Goal: Navigation & Orientation: Find specific page/section

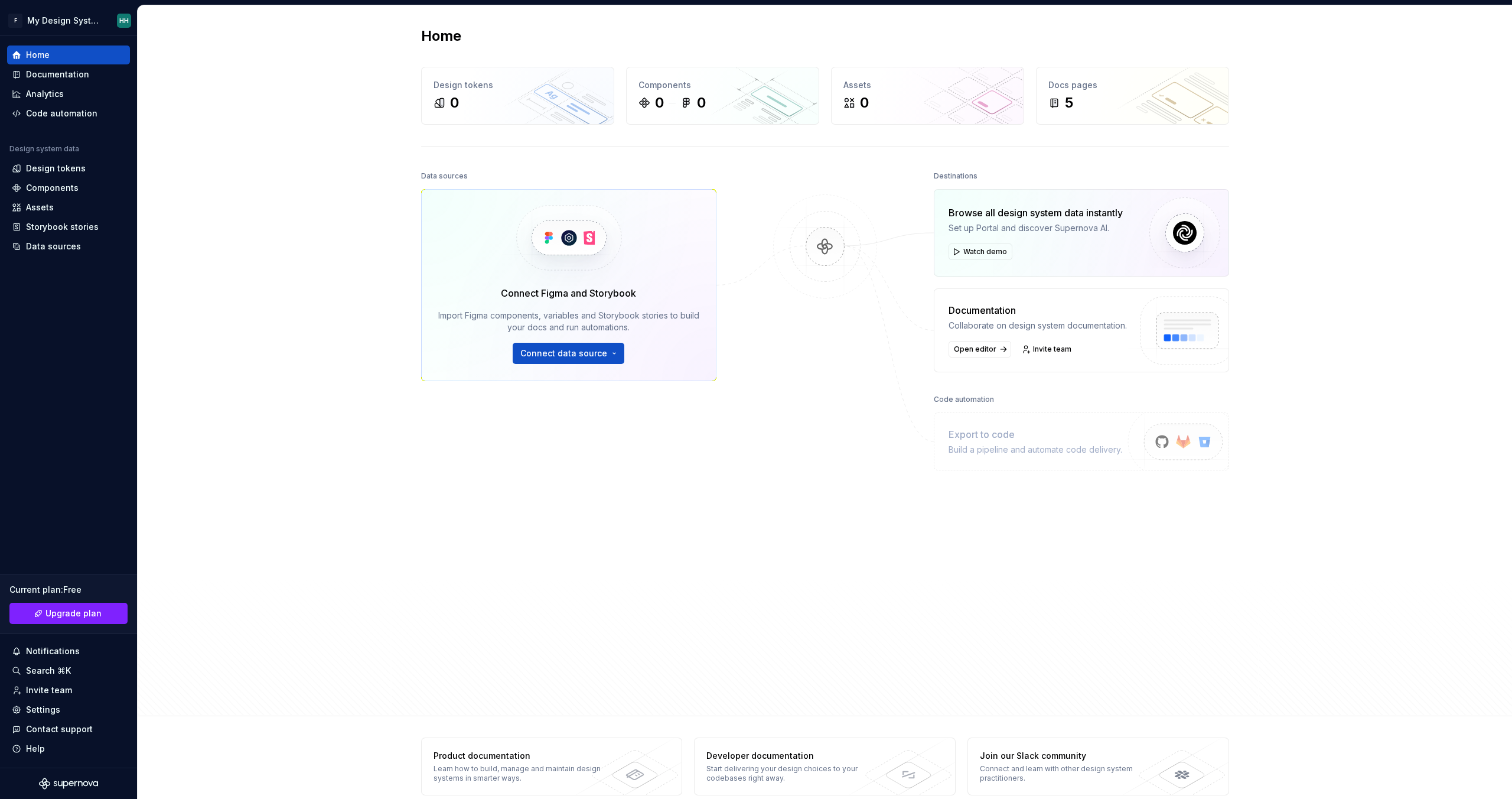
click at [317, 344] on div "Home Design tokens 0 Components 0 0 Assets 0 Docs pages 5 Data sources Connect …" at bounding box center [825, 361] width 1374 height 711
click at [76, 23] on html "F My Design System HH Home Documentation Analytics Code automation Design syste…" at bounding box center [756, 400] width 1512 height 799
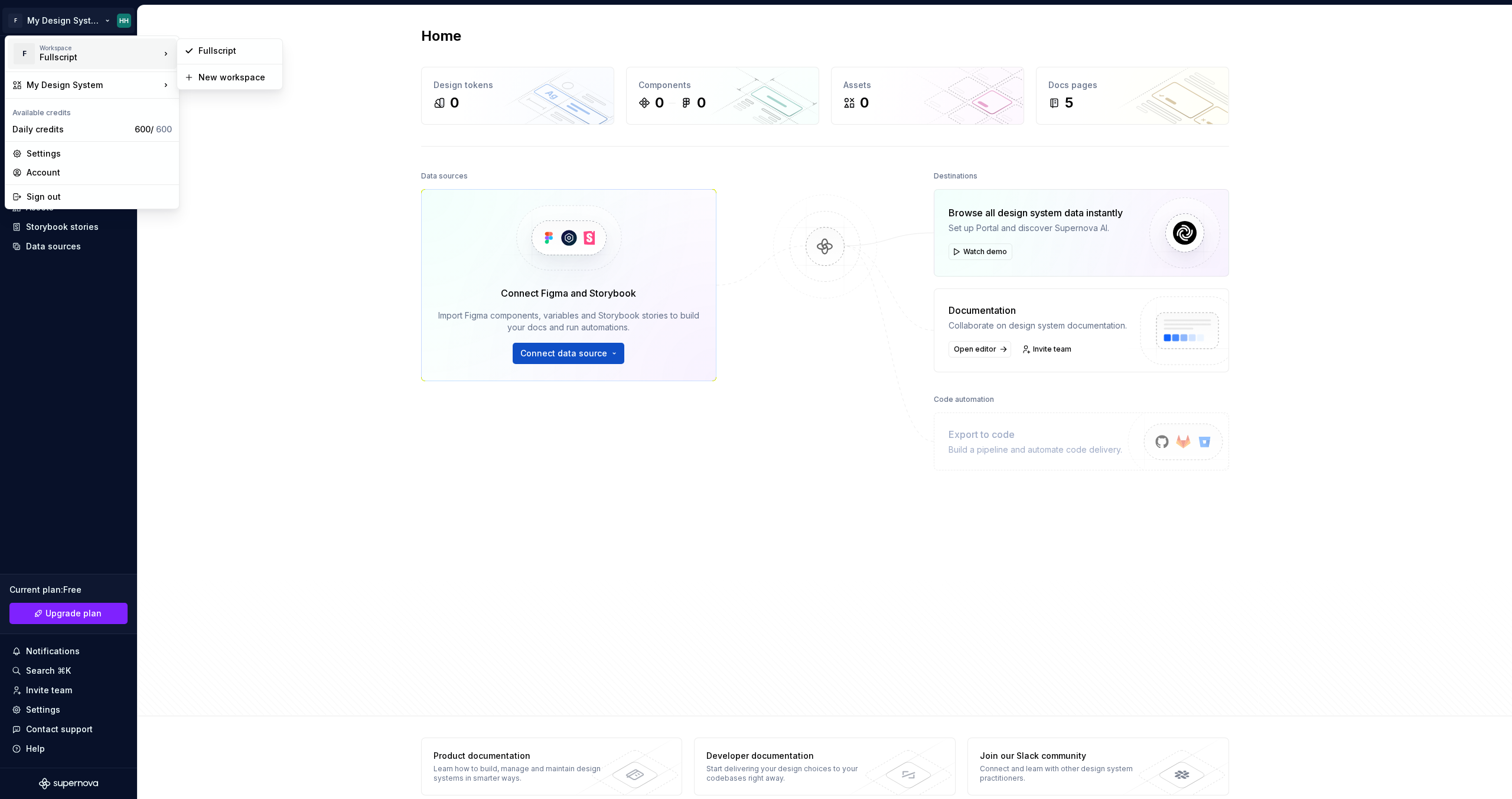
click at [77, 55] on div "Fullscript" at bounding box center [89, 57] width 100 height 12
click at [228, 54] on div "Fullscript" at bounding box center [236, 50] width 76 height 12
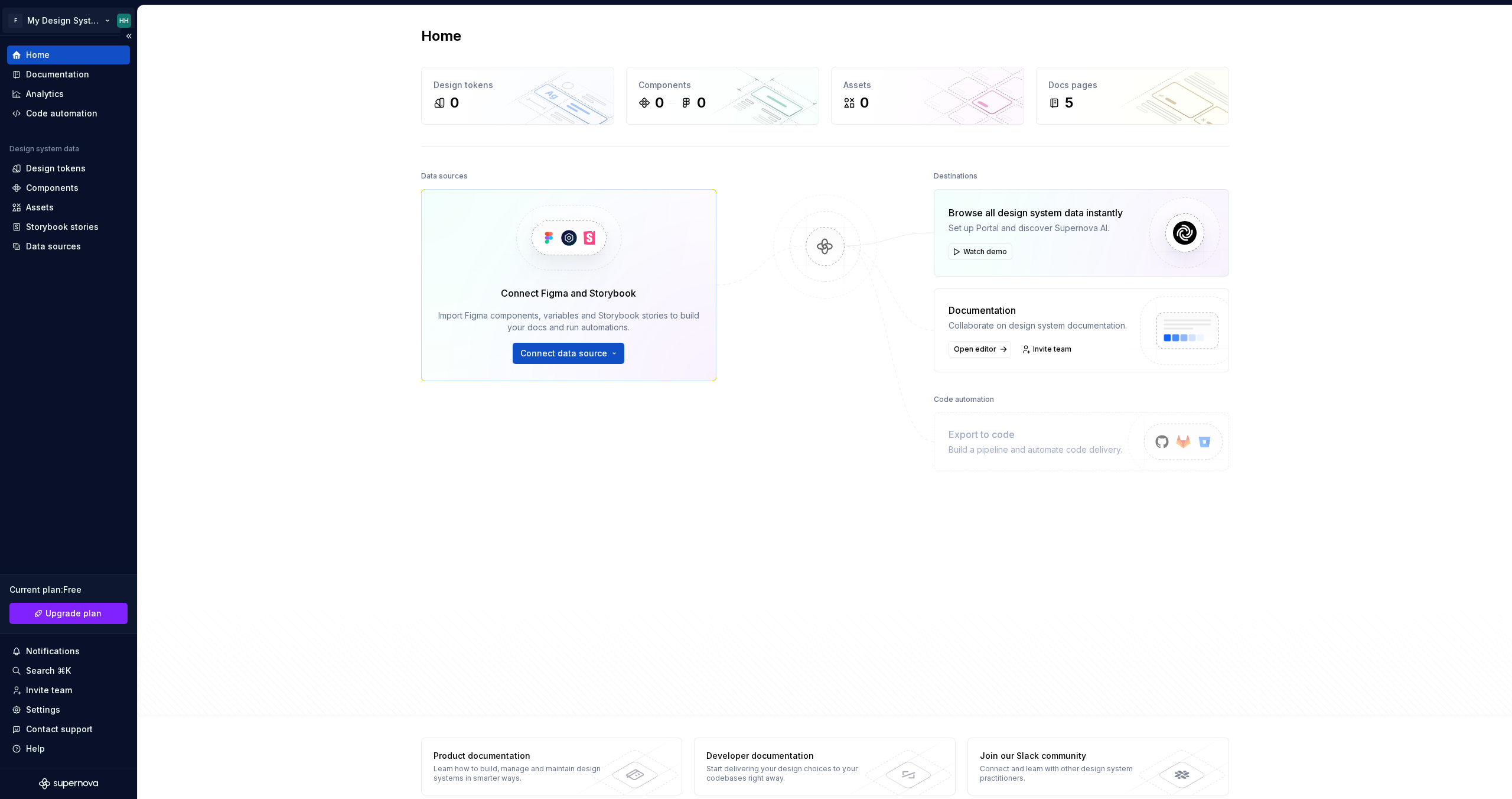
click at [36, 28] on html "F My Design System HH Home Documentation Analytics Code automation Design syste…" at bounding box center [756, 400] width 1512 height 799
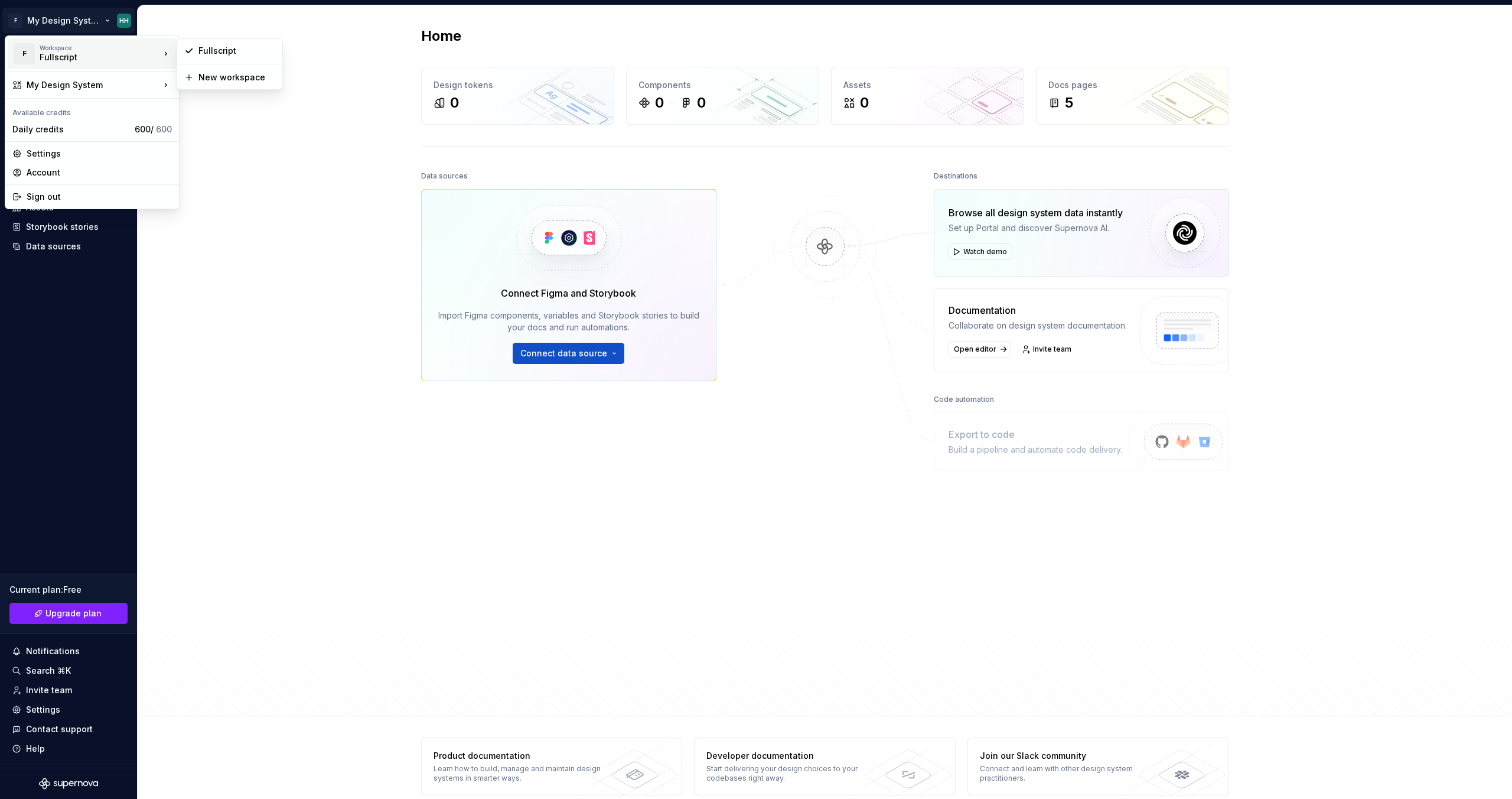
click at [62, 46] on div "Workspace" at bounding box center [99, 47] width 120 height 7
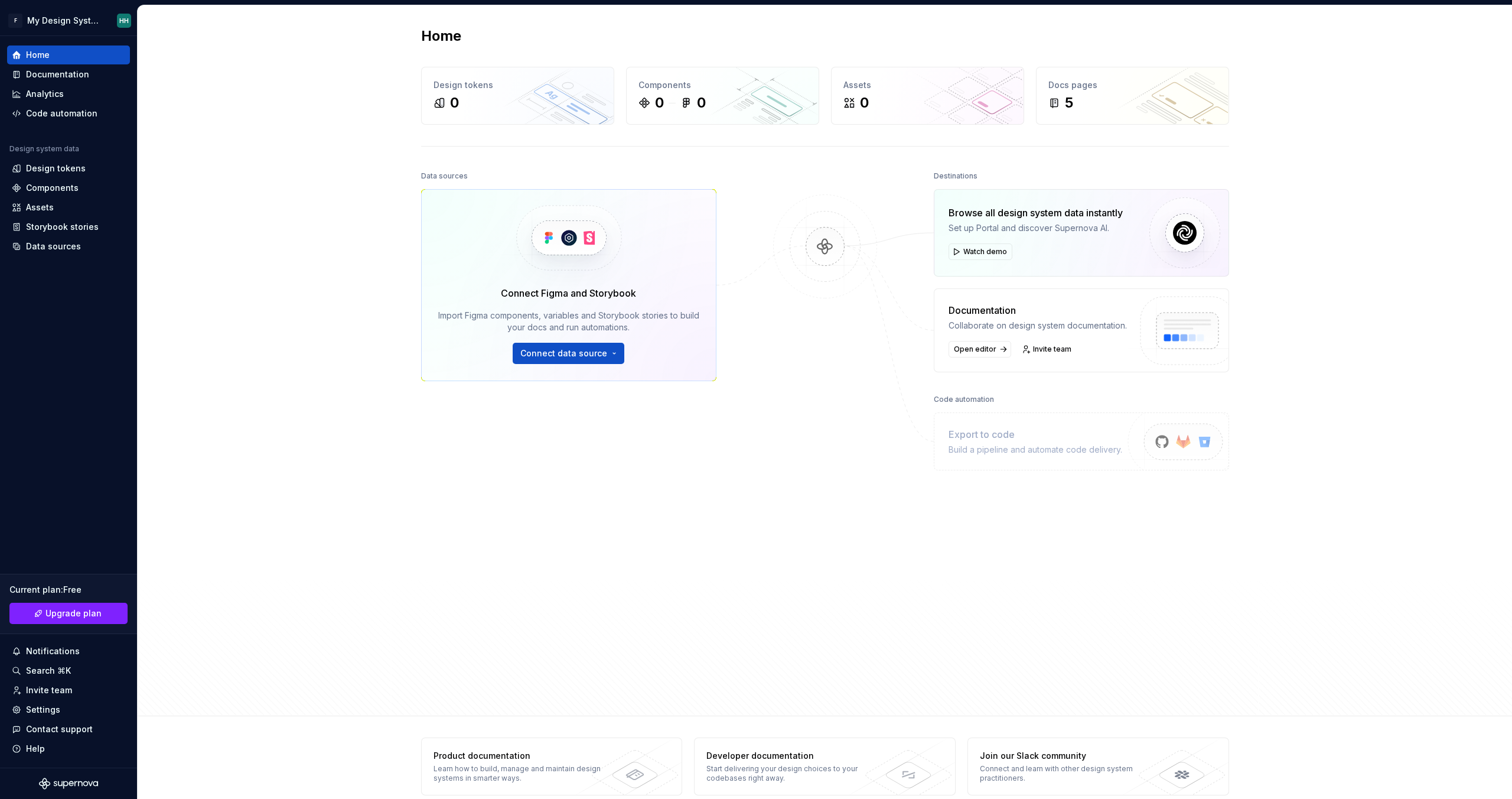
click at [390, 277] on html "F My Design System HH Home Documentation Analytics Code automation Design syste…" at bounding box center [756, 400] width 1512 height 799
click at [47, 705] on div "Settings" at bounding box center [43, 709] width 34 height 12
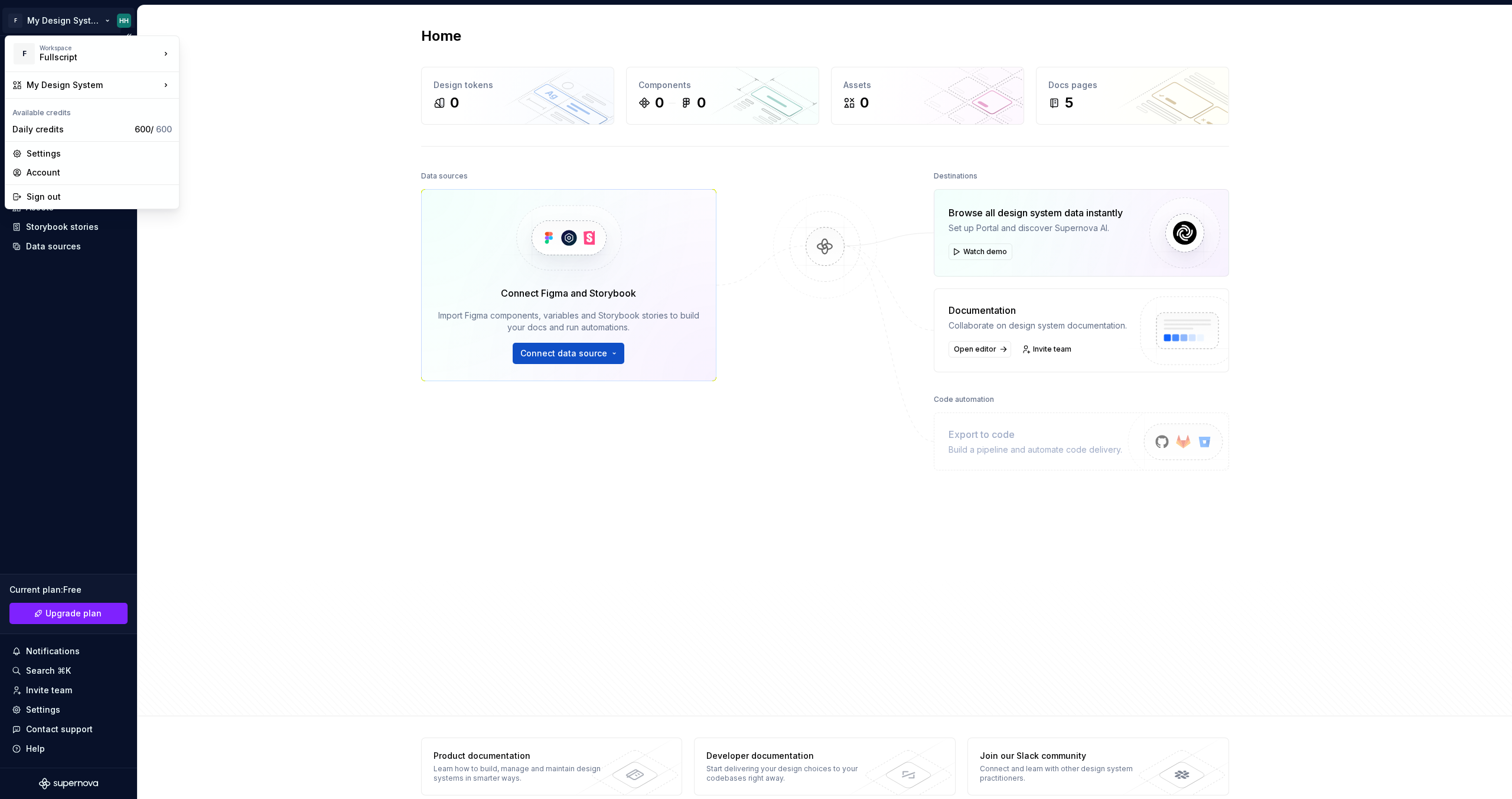
click at [79, 26] on html "F My Design System HH Home Documentation Analytics Code automation Design syste…" at bounding box center [756, 400] width 1512 height 799
